Goal: Task Accomplishment & Management: Complete application form

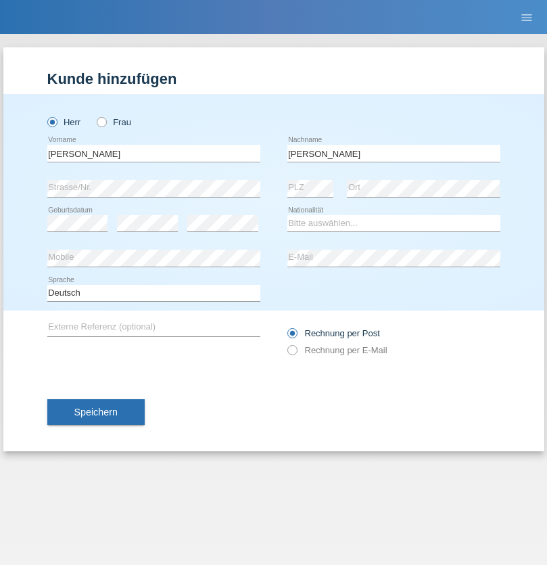
type input "Mohamed"
select select "SY"
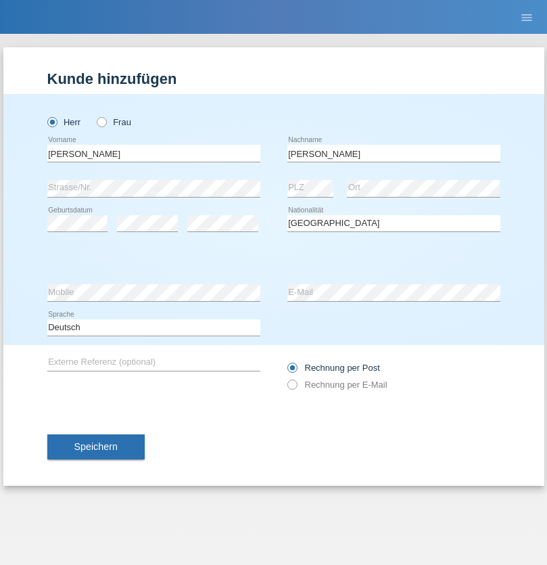
select select "C"
select select "21"
select select "12"
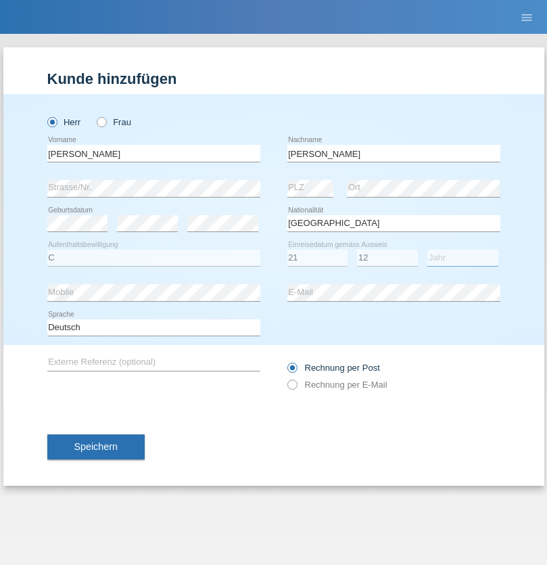
select select "2013"
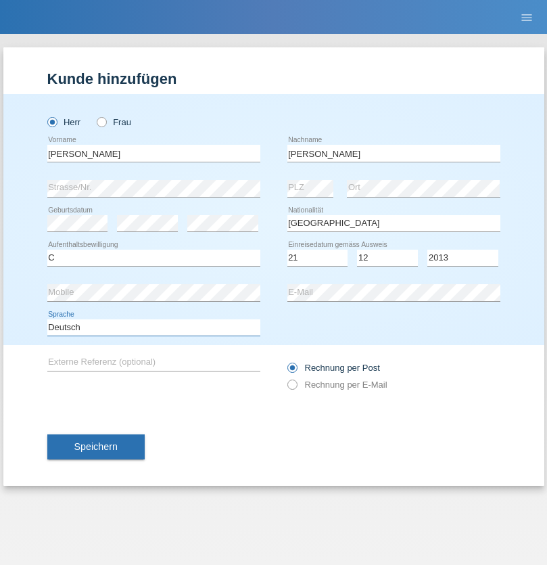
select select "en"
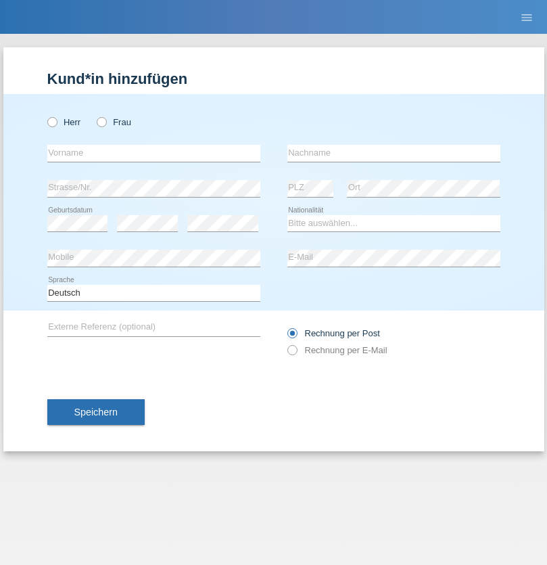
radio input "true"
click at [153, 153] on input "text" at bounding box center [153, 153] width 213 height 17
type input "David"
click at [394, 153] on input "text" at bounding box center [393, 153] width 213 height 17
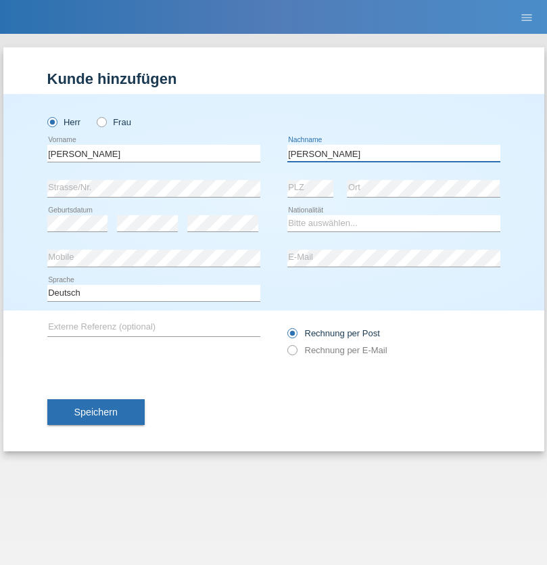
type input "Senn"
select select "CH"
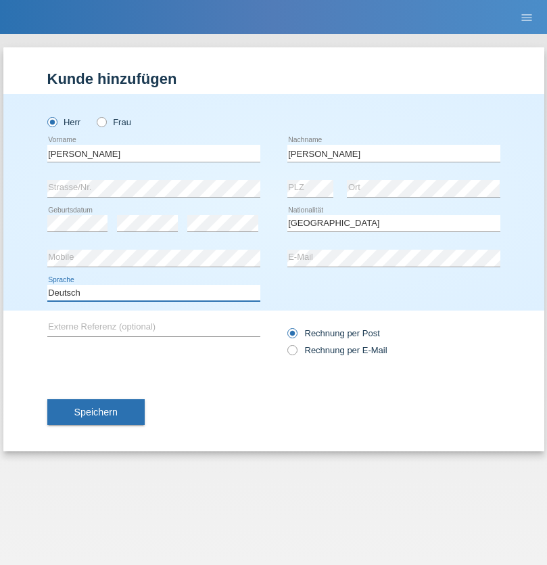
select select "en"
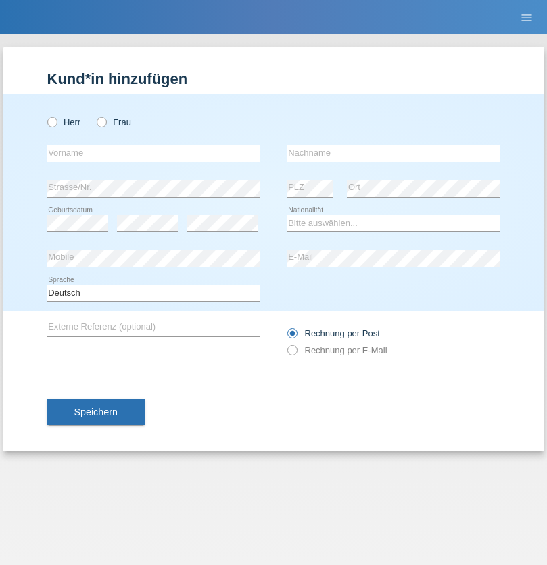
radio input "true"
click at [153, 153] on input "text" at bounding box center [153, 153] width 213 height 17
type input "[PERSON_NAME]"
click at [394, 153] on input "text" at bounding box center [393, 153] width 213 height 17
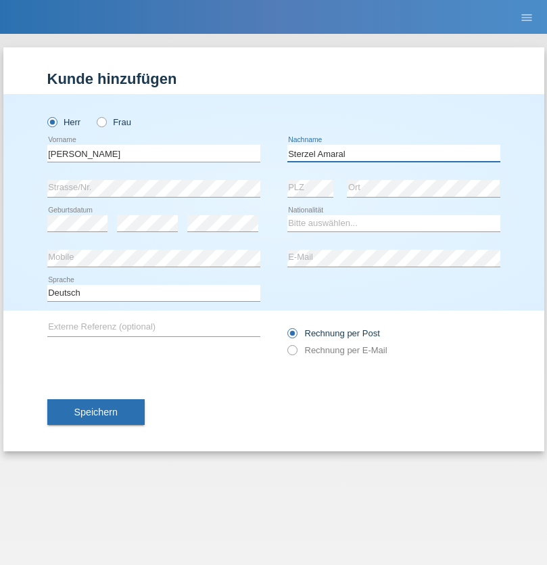
type input "Sterzel Amaral"
select select "PT"
select select "C"
select select "21"
select select "09"
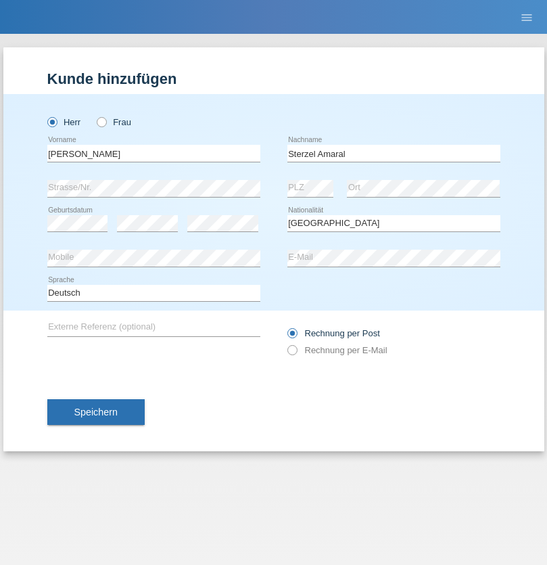
select select "2006"
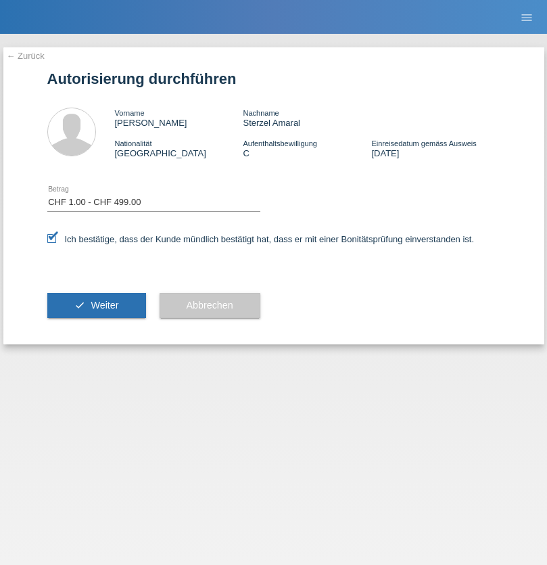
select select "1"
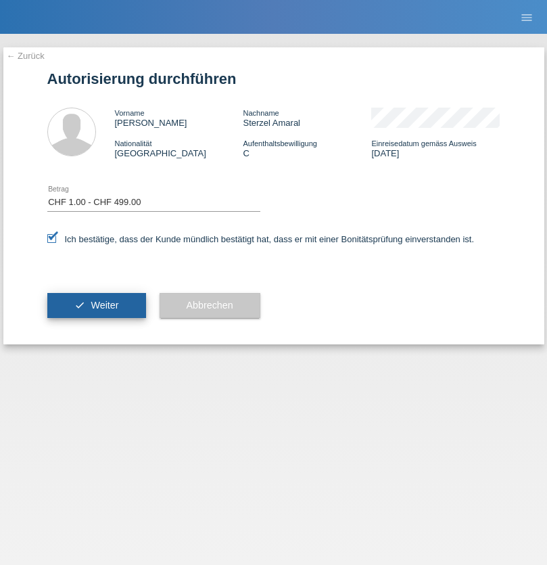
click at [96, 305] on span "Weiter" at bounding box center [105, 305] width 28 height 11
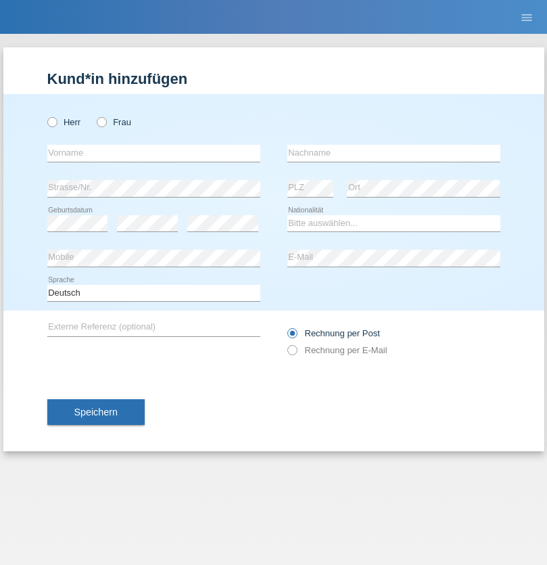
radio input "true"
click at [153, 153] on input "text" at bounding box center [153, 153] width 213 height 17
type input "firat"
click at [394, 153] on input "text" at bounding box center [393, 153] width 213 height 17
type input "kara"
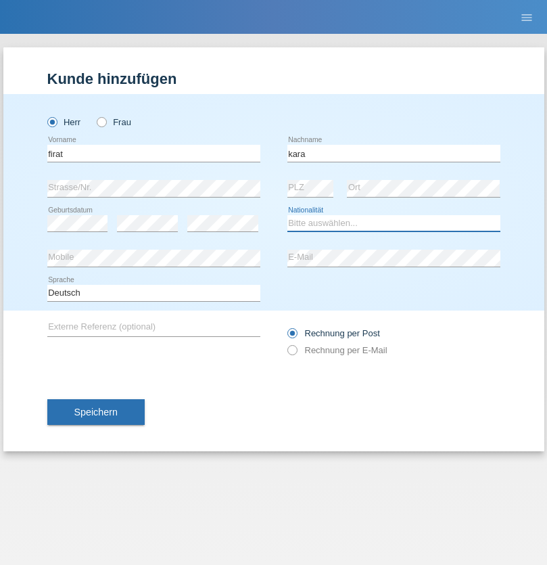
select select "CH"
radio input "true"
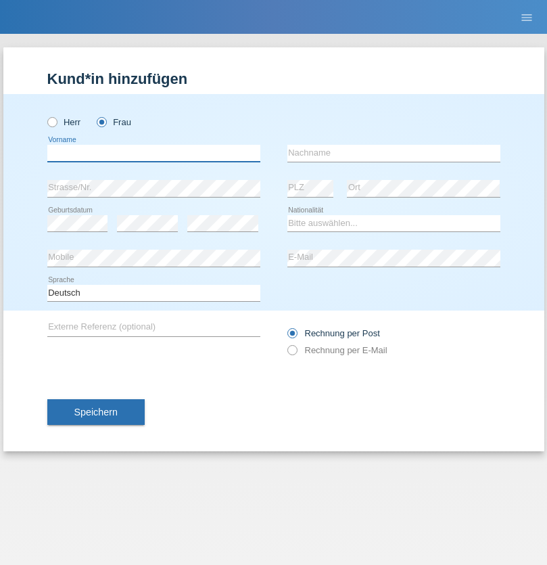
click at [153, 153] on input "text" at bounding box center [153, 153] width 213 height 17
type input "Senije"
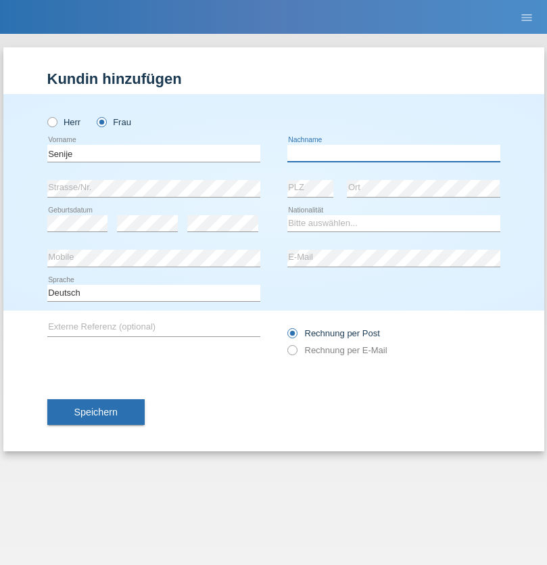
click at [394, 153] on input "text" at bounding box center [393, 153] width 213 height 17
type input "[DEMOGRAPHIC_DATA]"
select select "CH"
radio input "true"
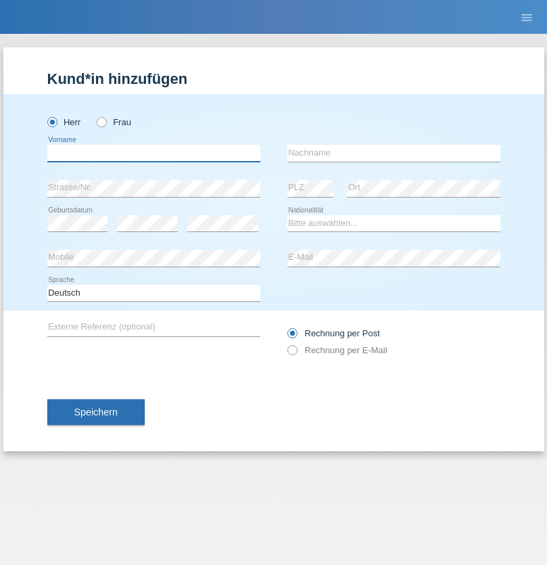
click at [153, 153] on input "text" at bounding box center [153, 153] width 213 height 17
type input "Andy"
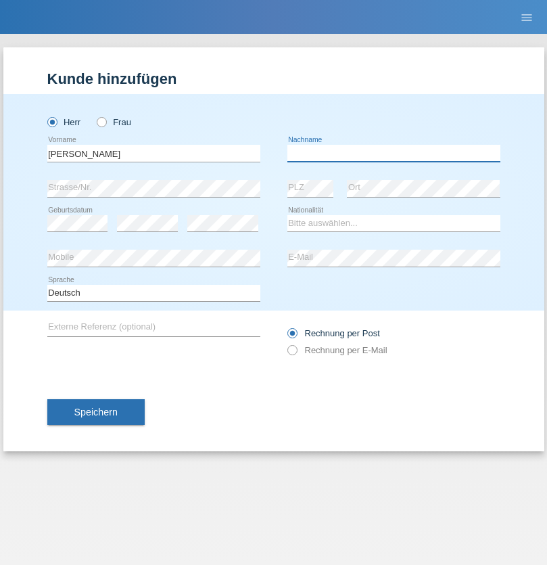
click at [394, 153] on input "text" at bounding box center [393, 153] width 213 height 17
type input "Priestley"
select select "CH"
radio input "true"
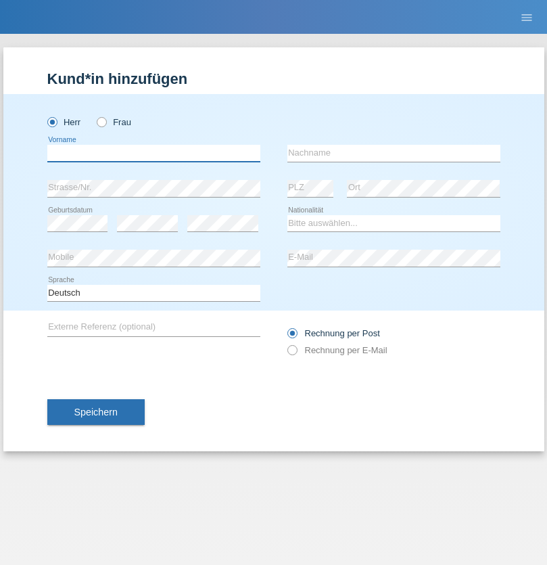
click at [153, 153] on input "text" at bounding box center [153, 153] width 213 height 17
type input "Francesco"
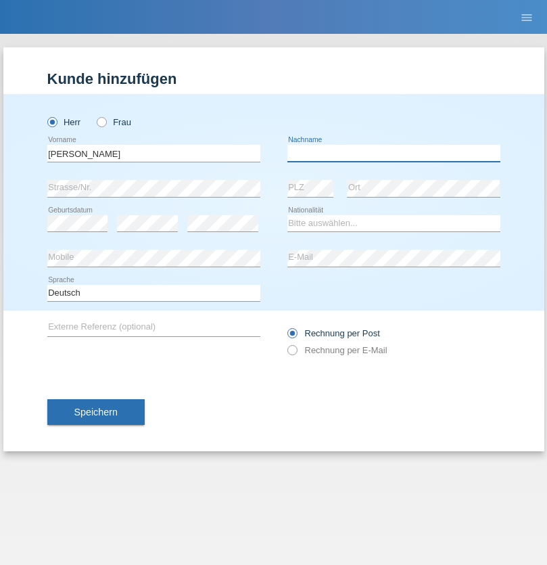
click at [394, 153] on input "text" at bounding box center [393, 153] width 213 height 17
type input "Fortugno"
select select "IT"
select select "C"
select select "09"
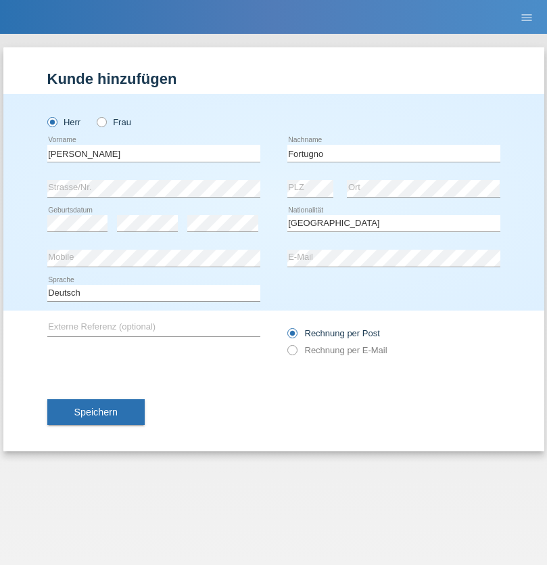
select select "08"
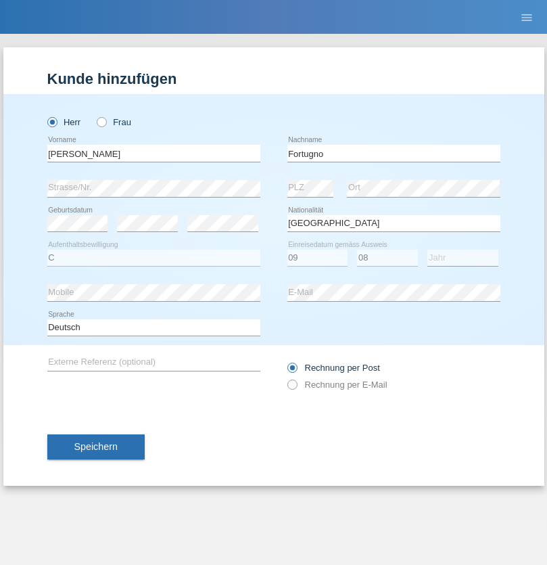
select select "2006"
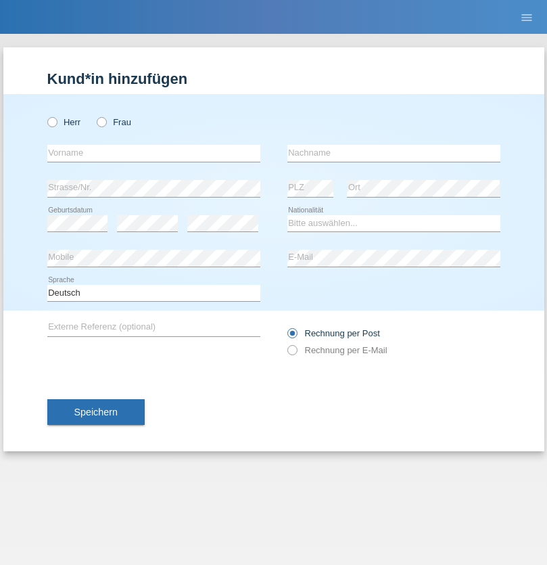
radio input "true"
click at [153, 153] on input "text" at bounding box center [153, 153] width 213 height 17
type input "[PERSON_NAME]"
click at [394, 153] on input "text" at bounding box center [393, 153] width 213 height 17
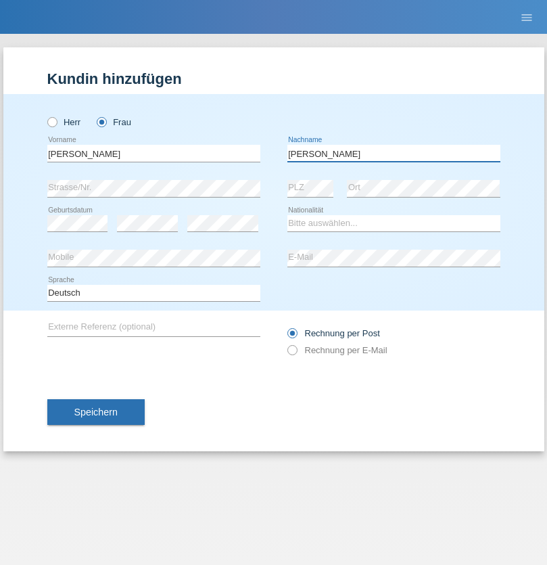
type input "Yolana"
select select "UA"
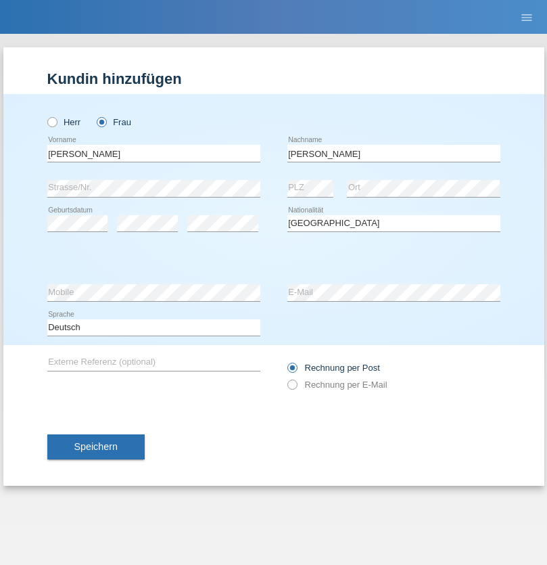
select select "C"
select select "23"
select select "10"
select select "2021"
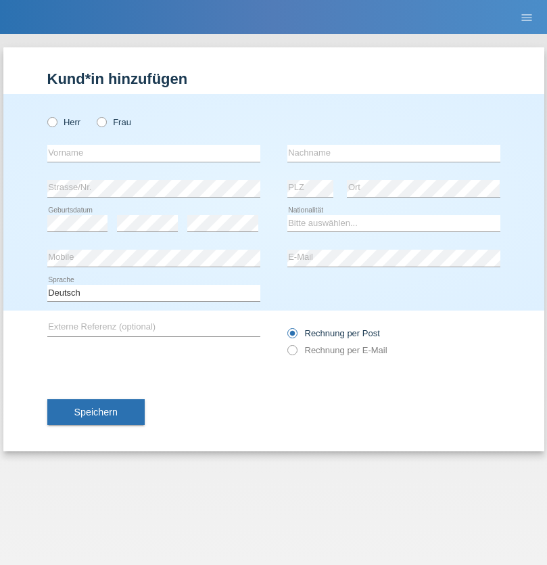
radio input "true"
click at [153, 153] on input "text" at bounding box center [153, 153] width 213 height 17
type input "Nuria"
click at [394, 153] on input "text" at bounding box center [393, 153] width 213 height 17
type input "D'Antino"
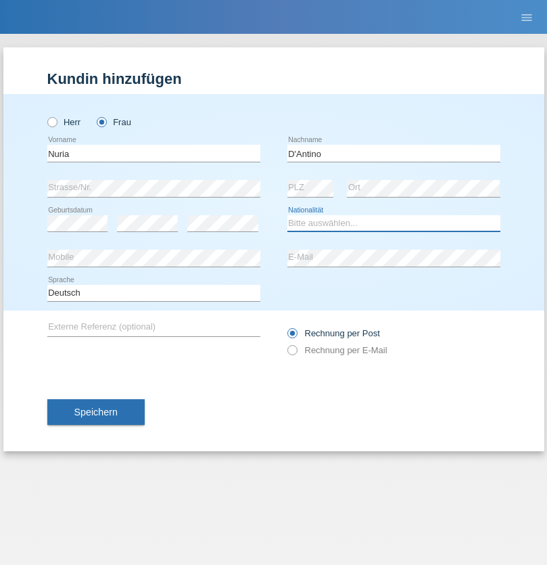
select select "CH"
